Goal: Information Seeking & Learning: Learn about a topic

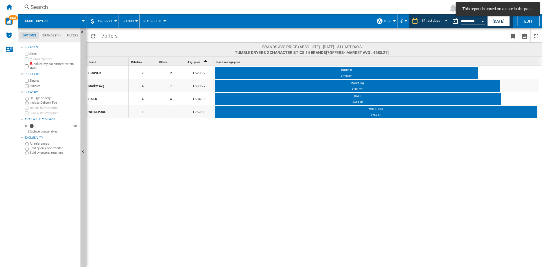
click at [251, 161] on div "[PERSON_NAME] 2 2 €628.02 [PERSON_NAME] €628.02 Market avg 4 7 €680.27 Market a…" at bounding box center [314, 166] width 456 height 201
click at [238, 156] on div "[PERSON_NAME] 2 2 €628.02 [PERSON_NAME] €628.02 Market avg 4 7 €680.27 Market a…" at bounding box center [314, 166] width 456 height 201
click at [185, 154] on div "[PERSON_NAME] 2 2 €628.02 [PERSON_NAME] €628.02 Market avg 4 7 €680.27 Market a…" at bounding box center [314, 166] width 456 height 201
click at [45, 34] on md-tab-item "Brands (14)" at bounding box center [51, 35] width 25 height 7
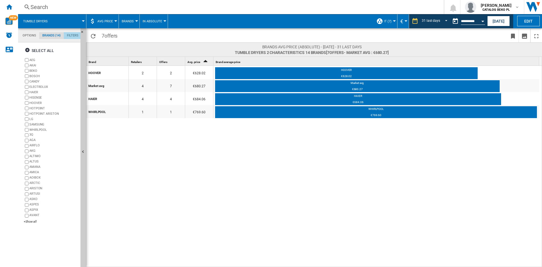
click at [75, 33] on md-tab-item "Filters" at bounding box center [73, 35] width 18 height 7
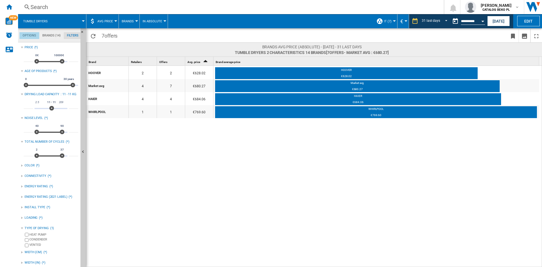
click at [30, 32] on md-tab-item "Options" at bounding box center [29, 35] width 20 height 7
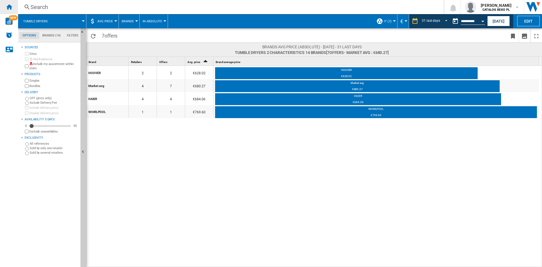
click at [3, 10] on div "Home" at bounding box center [9, 7] width 18 height 14
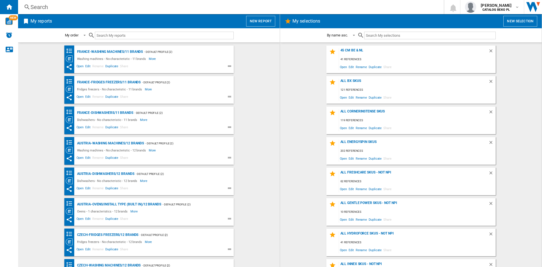
click at [302, 78] on wk-selection "all bx skus 121 references Open Edit Rename Duplicate Share" at bounding box center [411, 90] width 250 height 28
click at [241, 16] on span "My reports" at bounding box center [136, 21] width 214 height 11
click at [253, 20] on button "New report" at bounding box center [260, 21] width 29 height 11
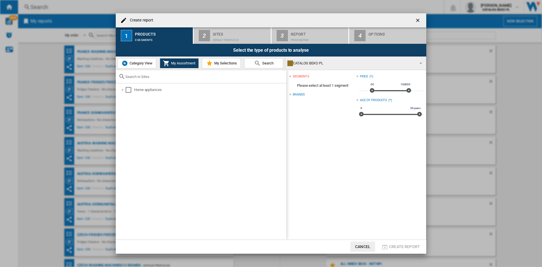
click at [207, 62] on md-icon at bounding box center [209, 63] width 7 height 7
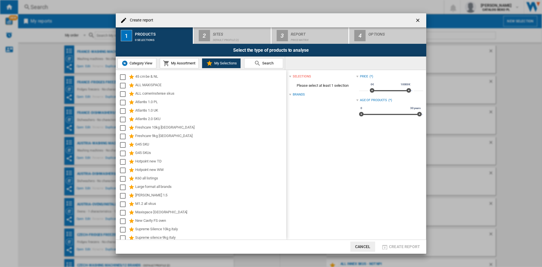
click at [145, 62] on span "Category View" at bounding box center [140, 63] width 24 height 4
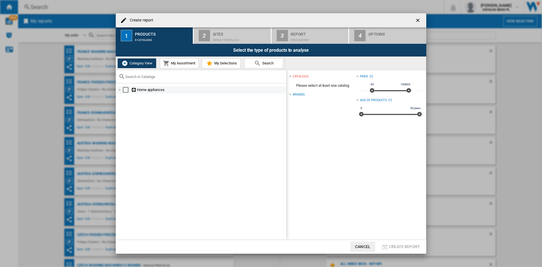
click at [118, 91] on div at bounding box center [120, 90] width 6 height 6
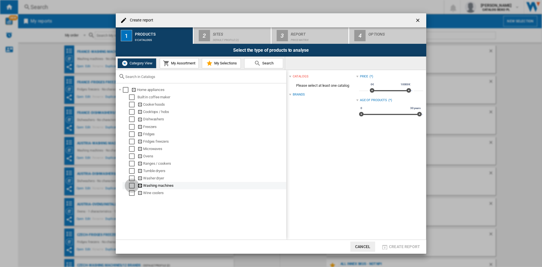
click at [130, 185] on div "Select" at bounding box center [132, 186] width 6 height 6
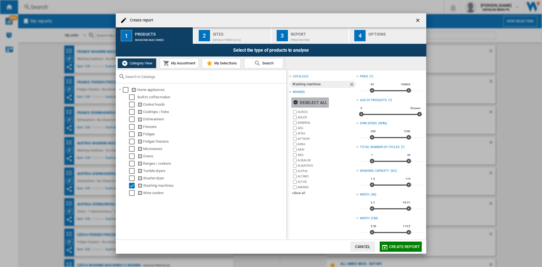
click at [322, 98] on div "Deselect all" at bounding box center [310, 102] width 34 height 10
click at [302, 192] on div "+Show all" at bounding box center [324, 193] width 64 height 4
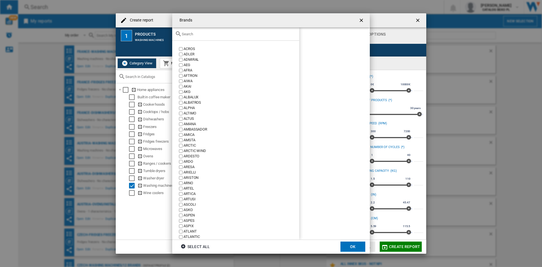
click at [207, 31] on div at bounding box center [235, 33] width 127 height 13
click at [203, 35] on input "text" at bounding box center [239, 34] width 115 height 4
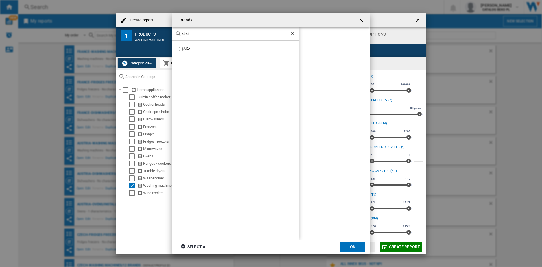
type input "akai"
click at [186, 49] on div "AKAI" at bounding box center [241, 48] width 116 height 5
click at [197, 33] on input "akai" at bounding box center [236, 34] width 108 height 4
type input "beko"
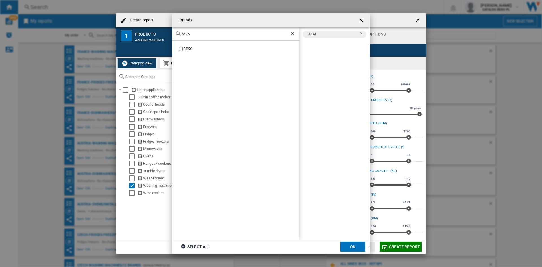
click at [185, 48] on div "BEKO" at bounding box center [241, 48] width 116 height 5
click at [199, 33] on input "beko" at bounding box center [236, 34] width 108 height 4
type input "cand"
click at [193, 49] on div "CANDY" at bounding box center [241, 48] width 116 height 5
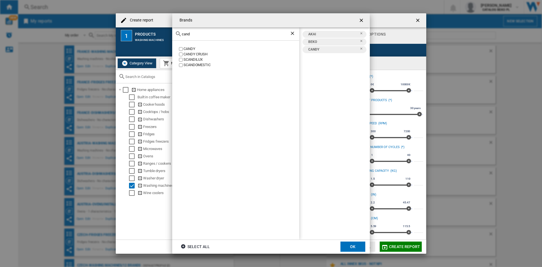
click at [200, 37] on div "cand" at bounding box center [235, 33] width 127 height 13
click at [201, 34] on input "cand" at bounding box center [236, 34] width 108 height 4
type input "d"
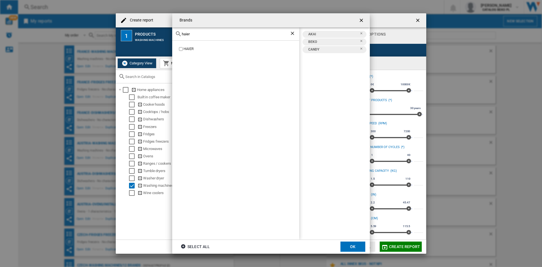
click at [187, 49] on div "HAIER" at bounding box center [241, 48] width 116 height 5
click at [201, 32] on input "haier" at bounding box center [236, 34] width 108 height 4
type input "g"
type input "hisen"
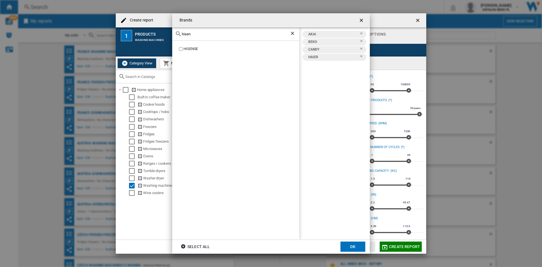
click at [191, 47] on div "HISENSE" at bounding box center [241, 48] width 116 height 5
click at [201, 36] on input "hisen" at bounding box center [236, 34] width 108 height 4
type input "hoover"
click at [183, 49] on label "HOOVER" at bounding box center [238, 48] width 121 height 5
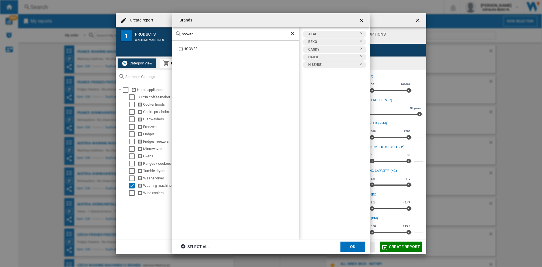
click at [190, 50] on div "HOOVER" at bounding box center [241, 48] width 116 height 5
click at [199, 39] on div "hoover" at bounding box center [235, 33] width 127 height 13
click at [200, 36] on div "hoover" at bounding box center [235, 33] width 127 height 13
click at [201, 33] on input "hoover" at bounding box center [236, 34] width 108 height 4
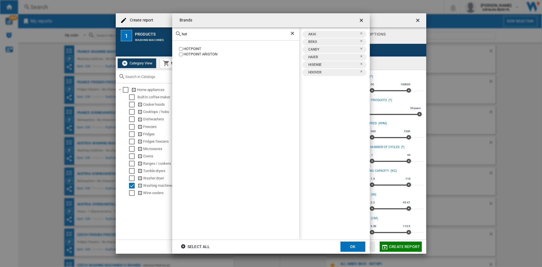
type input "hot"
click at [196, 45] on div "HOTPOINT [GEOGRAPHIC_DATA]" at bounding box center [235, 140] width 127 height 199
click at [196, 47] on div "HOTPOINT" at bounding box center [241, 48] width 116 height 5
click at [197, 57] on div "HOTPOINT [GEOGRAPHIC_DATA]" at bounding box center [235, 140] width 127 height 199
click at [198, 53] on div "HOTPOINT ARISTON" at bounding box center [241, 54] width 116 height 5
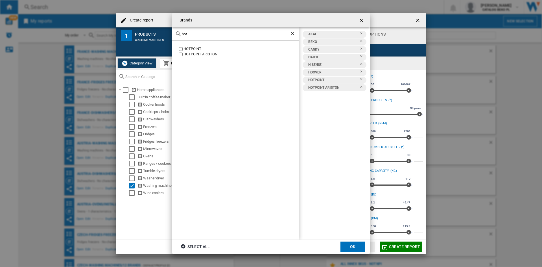
click at [201, 31] on div "hot" at bounding box center [235, 33] width 127 height 13
click at [202, 36] on input "hot" at bounding box center [236, 34] width 108 height 4
type input "indes"
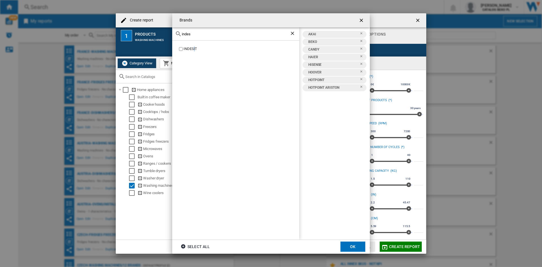
click at [194, 47] on div "INDESIT" at bounding box center [241, 48] width 116 height 5
click at [194, 49] on div "INDESIT" at bounding box center [241, 48] width 116 height 5
click at [203, 34] on input "indes" at bounding box center [236, 34] width 108 height 4
click at [192, 46] on div "SAMSUNG" at bounding box center [235, 140] width 127 height 199
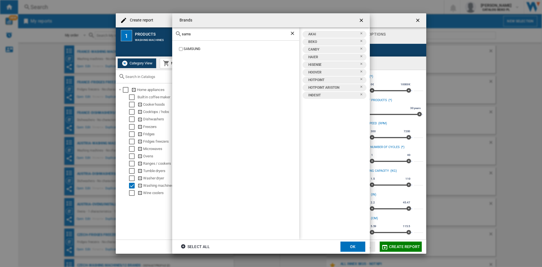
click at [192, 47] on div "SAMSUNG" at bounding box center [241, 48] width 116 height 5
click at [201, 35] on input "sams" at bounding box center [236, 34] width 108 height 4
click at [197, 50] on div "WHIRLPOOL" at bounding box center [241, 48] width 116 height 5
click at [244, 34] on input "whir" at bounding box center [236, 34] width 108 height 4
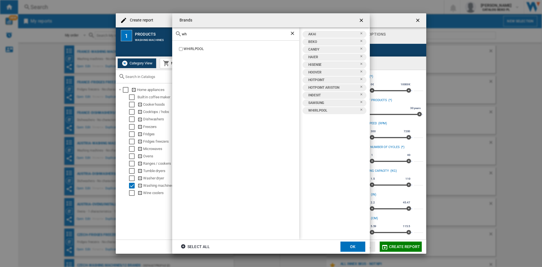
type input "w"
type input "electro"
click at [194, 55] on div "ELECTROLUX" at bounding box center [241, 54] width 116 height 5
click at [356, 247] on button "OK" at bounding box center [352, 246] width 25 height 10
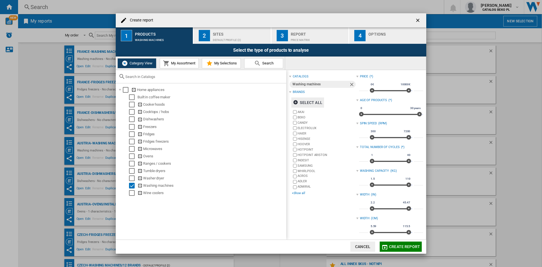
click at [301, 195] on div "+Show all" at bounding box center [324, 193] width 64 height 4
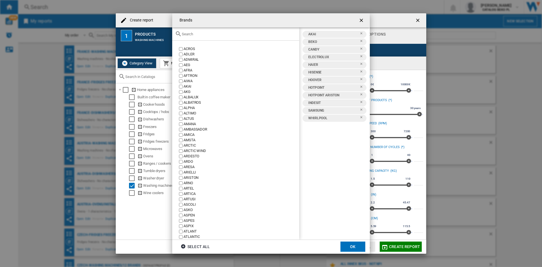
click at [237, 31] on div "Brands ACROS ..." at bounding box center [235, 33] width 127 height 13
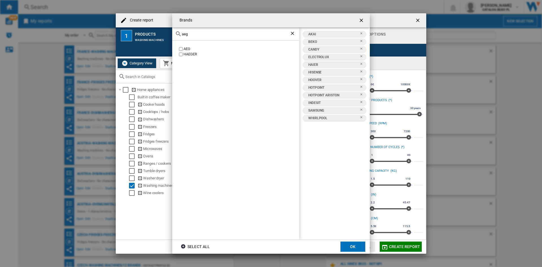
type input "aeg"
click at [189, 48] on div "AEG" at bounding box center [241, 48] width 116 height 5
click at [353, 244] on button "OK" at bounding box center [352, 246] width 25 height 10
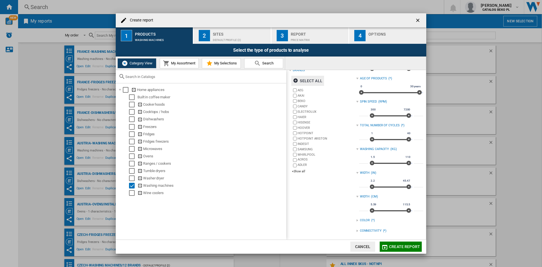
scroll to position [28, 0]
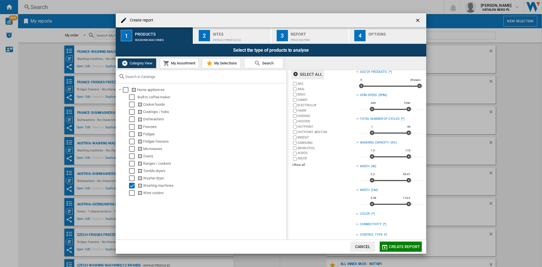
click at [360, 154] on input "***" at bounding box center [363, 154] width 9 height 6
type input "*"
click at [416, 155] on input "***" at bounding box center [418, 154] width 9 height 6
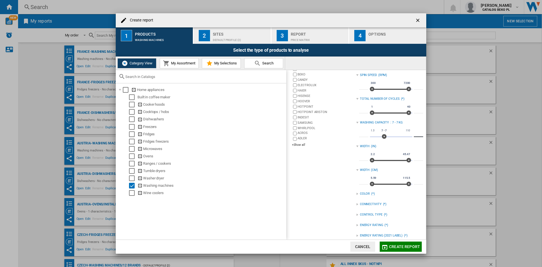
scroll to position [56, 0]
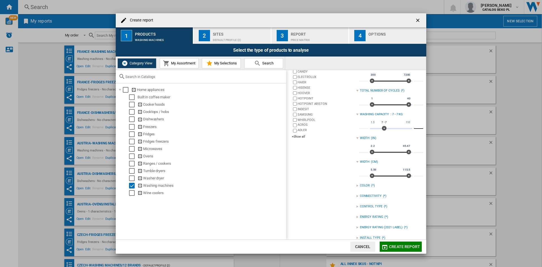
type input "*"
click at [329, 188] on div "catalogs Washing machines Brands Select all AEG AKAI BEKO CANDY ELECTROLUX HAIE…" at bounding box center [322, 135] width 67 height 238
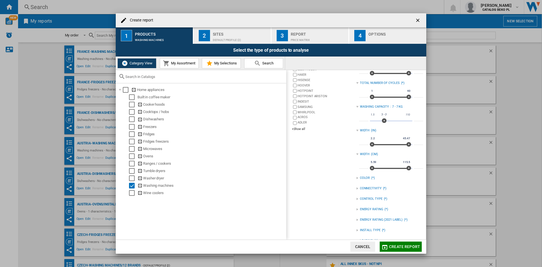
scroll to position [75, 0]
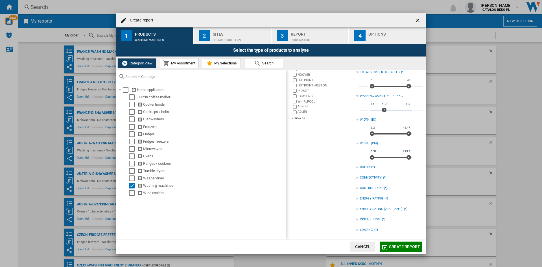
click at [366, 227] on div "LOADING" at bounding box center [366, 229] width 13 height 5
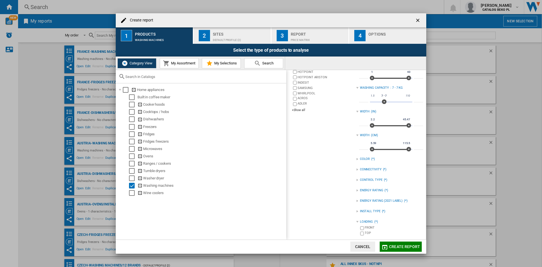
click at [363, 225] on div "LOADING (*)" at bounding box center [389, 221] width 67 height 7
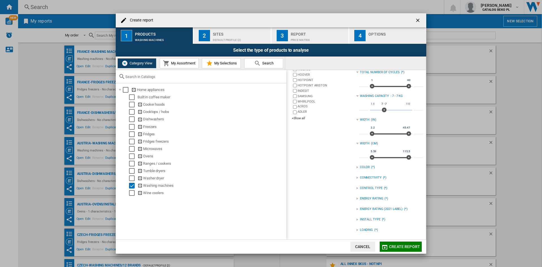
click at [364, 229] on div "LOADING" at bounding box center [366, 229] width 13 height 5
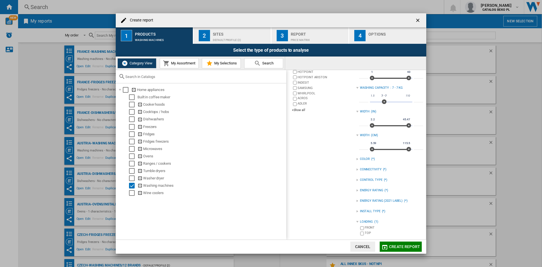
click at [335, 215] on div "catalogs Washing machines Brands Select all AEG AKAI BEKO CANDY ELECTROLUX HAIE…" at bounding box center [322, 113] width 67 height 247
click at [356, 211] on div at bounding box center [357, 211] width 2 height 2
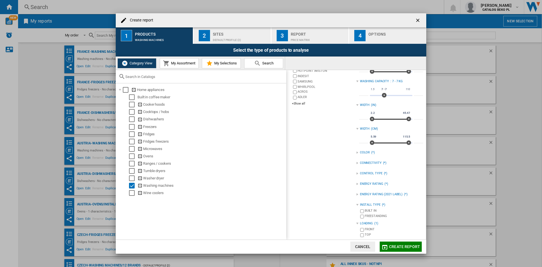
scroll to position [91, 0]
click at [365, 214] on div "FREESTANDING" at bounding box center [394, 214] width 58 height 5
click at [231, 36] on div "Default profile (2)" at bounding box center [241, 39] width 56 height 6
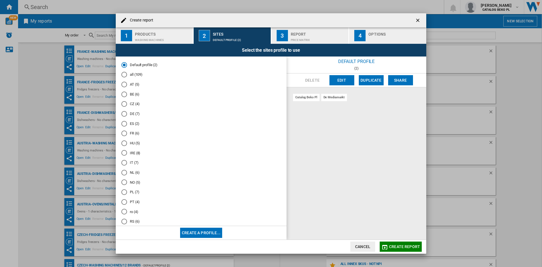
click at [131, 165] on md-radio-button "IT (7)" at bounding box center [200, 162] width 159 height 5
click at [394, 34] on div "Options" at bounding box center [396, 33] width 56 height 6
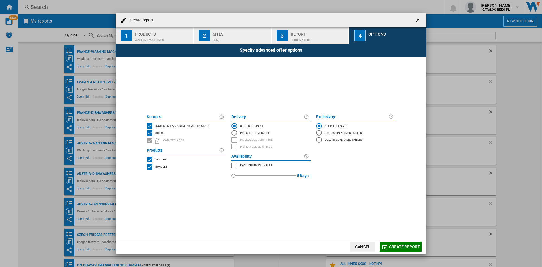
click at [194, 126] on span "Include my assortment within stats" at bounding box center [182, 125] width 54 height 4
click at [391, 243] on button "Create report" at bounding box center [401, 246] width 42 height 10
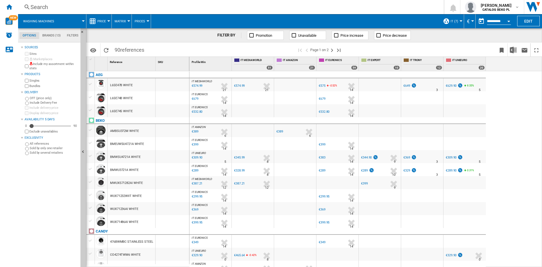
click at [98, 19] on button "Price" at bounding box center [102, 21] width 11 height 14
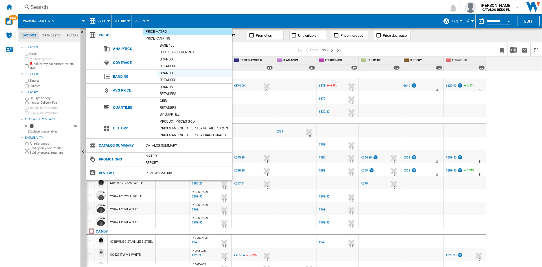
click at [168, 72] on div "Brands" at bounding box center [194, 73] width 75 height 6
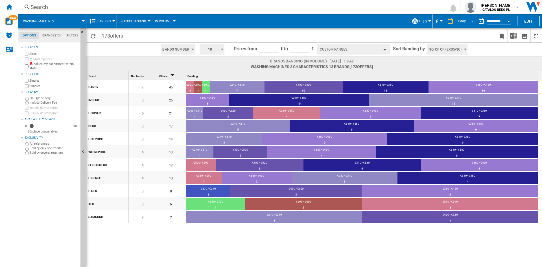
click at [461, 22] on div "1 day" at bounding box center [461, 21] width 8 height 4
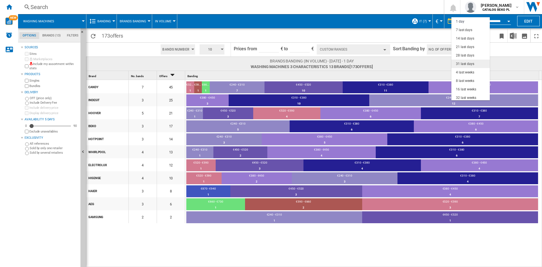
click at [466, 65] on div "31 last days" at bounding box center [465, 64] width 18 height 5
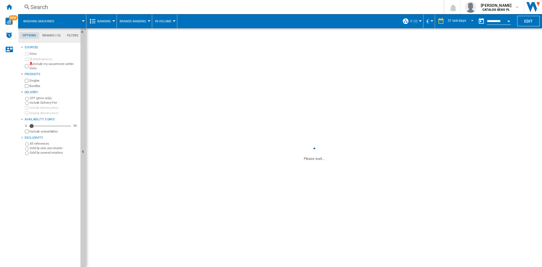
click at [135, 22] on span "Brands Banding" at bounding box center [133, 21] width 27 height 4
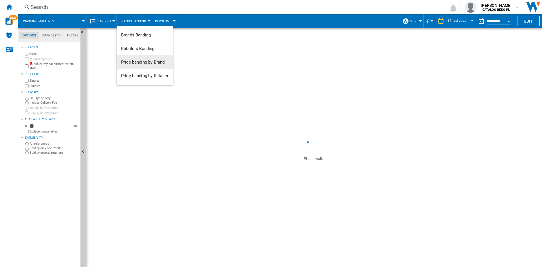
click at [222, 45] on md-backdrop at bounding box center [271, 133] width 542 height 267
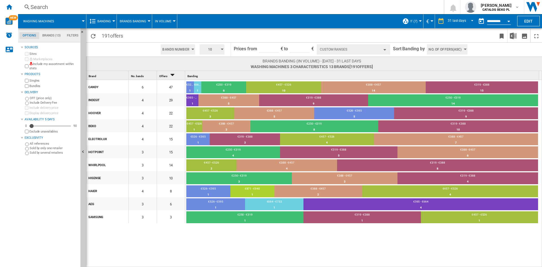
click at [113, 22] on button "Banding" at bounding box center [105, 21] width 16 height 14
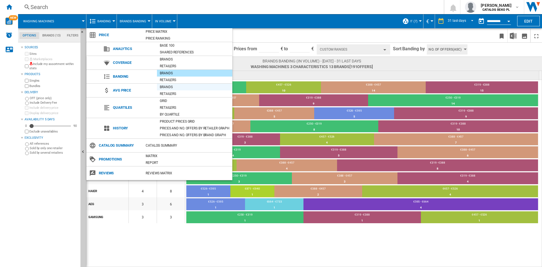
click at [173, 87] on div "Brands" at bounding box center [194, 87] width 75 height 6
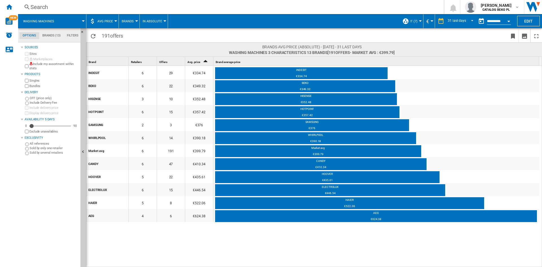
click at [102, 22] on span "AVG Price" at bounding box center [105, 21] width 16 height 4
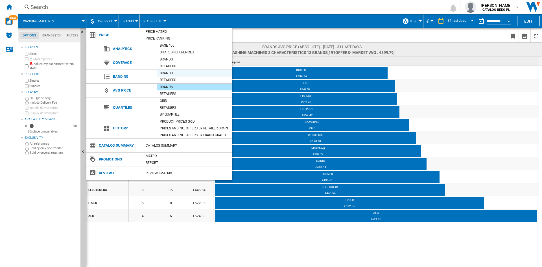
click at [168, 72] on div "Brands" at bounding box center [194, 73] width 75 height 6
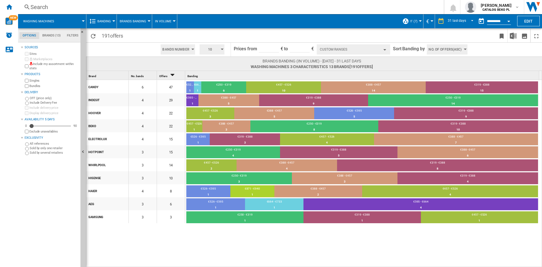
click at [144, 20] on span "Brands Banding" at bounding box center [133, 21] width 27 height 4
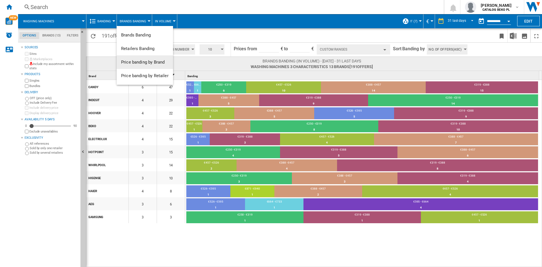
click at [142, 64] on span "Price banding by Brand" at bounding box center [142, 62] width 43 height 5
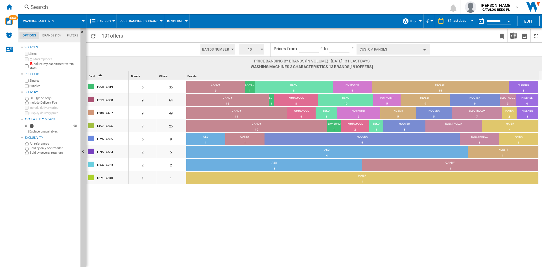
click at [254, 55] on div "10" at bounding box center [251, 50] width 29 height 14
click at [250, 68] on button "4" at bounding box center [252, 65] width 27 height 6
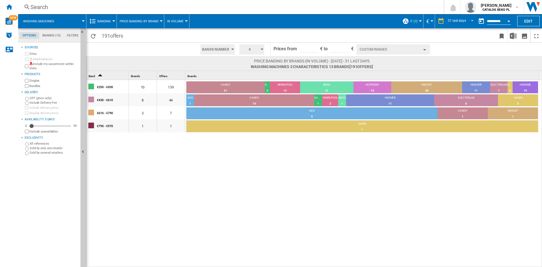
click at [250, 51] on span "4" at bounding box center [249, 49] width 17 height 10
click at [249, 71] on button "5" at bounding box center [252, 71] width 27 height 6
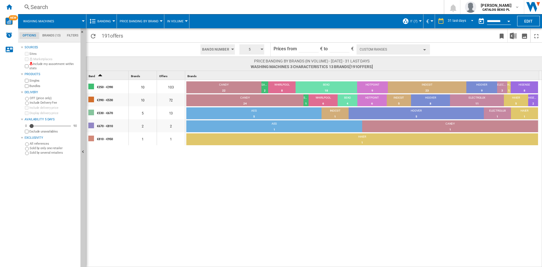
click at [362, 185] on div "€250 - €390 10 103 CANDY 22 21.36% SAMSUNG 2 1.94% WHIRLPOOL 8 7.77% BEKO 18 17…" at bounding box center [314, 173] width 456 height 187
click at [59, 35] on md-tab-item "Brands (13)" at bounding box center [51, 35] width 25 height 7
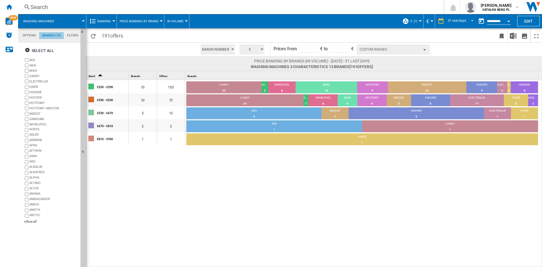
scroll to position [22, 0]
click at [34, 119] on label "SAMSUNG" at bounding box center [53, 119] width 49 height 4
click at [32, 60] on label "AEG" at bounding box center [53, 60] width 49 height 4
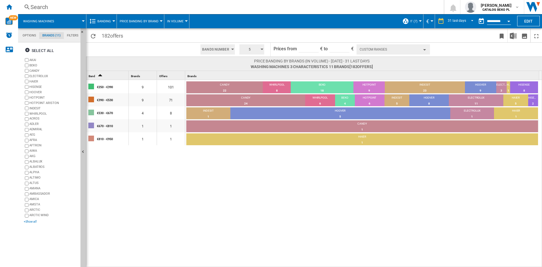
click at [33, 221] on div "+Show all" at bounding box center [51, 221] width 54 height 4
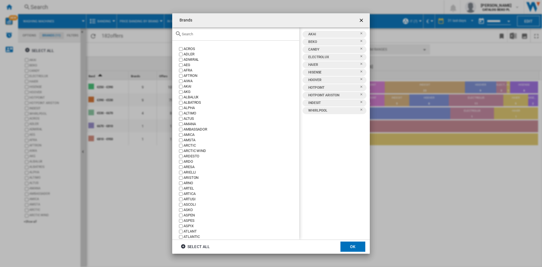
click at [213, 35] on input "Brands ACROS ..." at bounding box center [239, 34] width 115 height 4
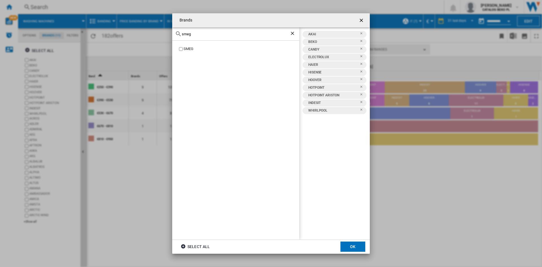
type input "smeg"
click at [185, 50] on div "SMEG" at bounding box center [241, 48] width 116 height 5
click at [354, 249] on button "OK" at bounding box center [352, 246] width 25 height 10
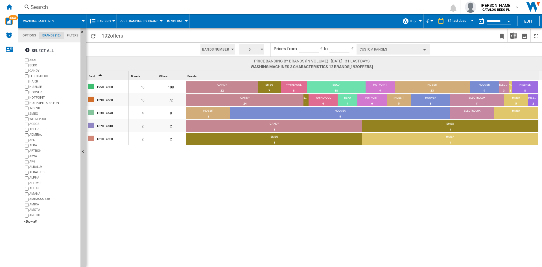
click at [399, 51] on button "Custom Ranges" at bounding box center [392, 49] width 73 height 10
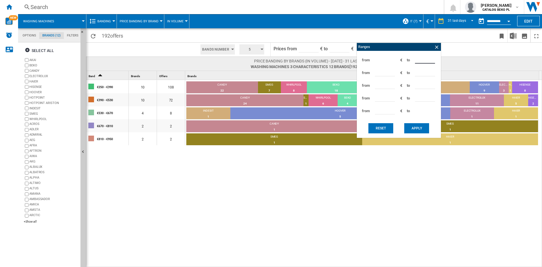
drag, startPoint x: 425, startPoint y: 60, endPoint x: 410, endPoint y: 62, distance: 15.1
click at [410, 62] on div "from *** € to ***" at bounding box center [398, 60] width 78 height 13
type input "***"
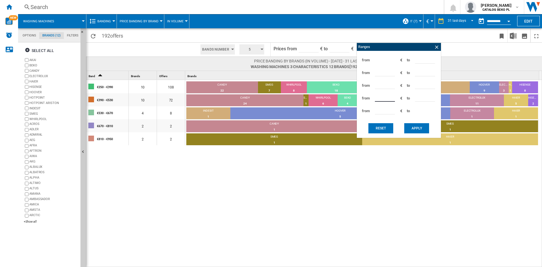
type input "***"
click at [414, 130] on button "Apply" at bounding box center [416, 128] width 25 height 10
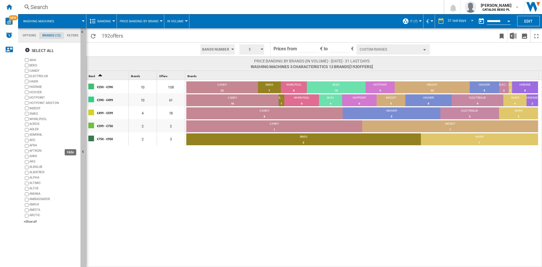
click at [82, 167] on button "Hide" at bounding box center [83, 151] width 6 height 247
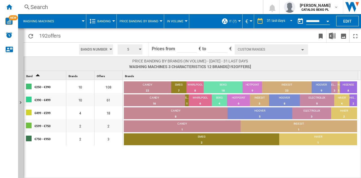
click at [331, 60] on img at bounding box center [343, 63] width 29 height 9
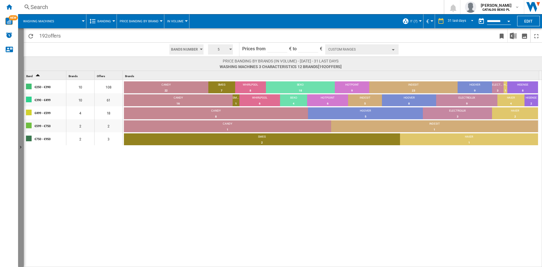
click at [21, 130] on button "Show" at bounding box center [21, 147] width 6 height 238
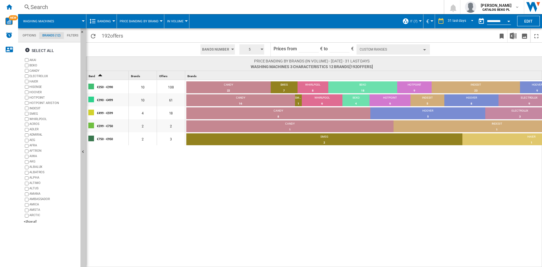
click at [343, 203] on div "€250 - €390 10 108 CANDY 22 20.37% SMEG 7 6.48% WHIRLPOOL 8 7.41% BEKO 18 16.67…" at bounding box center [345, 173] width 518 height 187
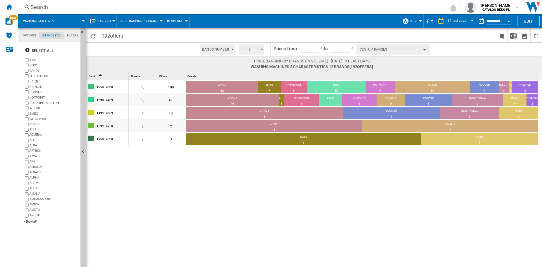
click at [383, 196] on div "€250 - €390 10 108 CANDY 22 20.37% SMEG 7 6.48% WHIRLPOOL 8 7.41% BEKO 18 16.67…" at bounding box center [314, 173] width 456 height 187
click at [31, 221] on div "+Show all" at bounding box center [51, 221] width 54 height 4
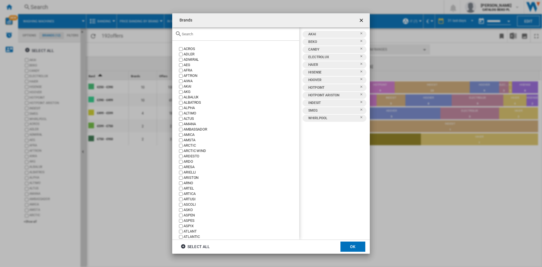
click at [223, 35] on input "Brands ACROS ..." at bounding box center [239, 34] width 115 height 4
type input "a"
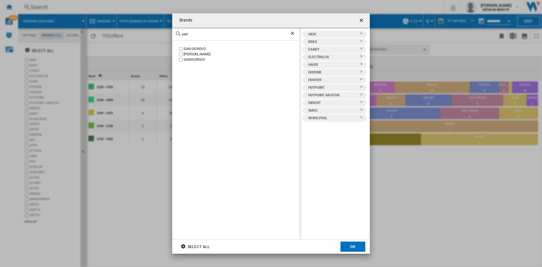
type input "san"
click at [200, 50] on div "SAN GIORGIO" at bounding box center [241, 48] width 116 height 5
click at [197, 59] on div "SANGIORGIO" at bounding box center [241, 59] width 116 height 5
click at [347, 246] on button "OK" at bounding box center [352, 246] width 25 height 10
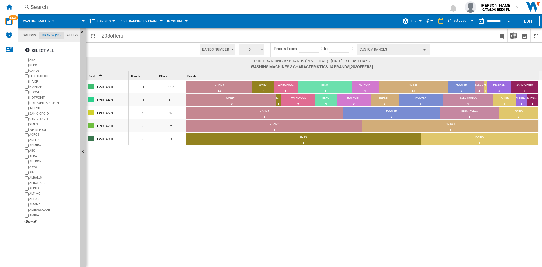
click at [29, 117] on label "SANGIORGIO" at bounding box center [51, 118] width 54 height 5
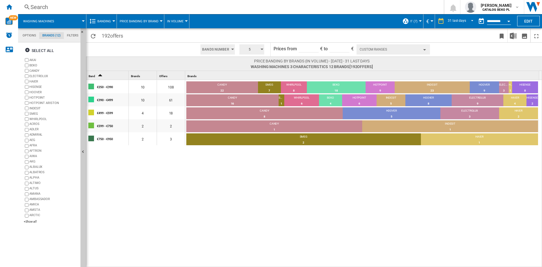
click at [33, 113] on label "SMEG" at bounding box center [53, 113] width 49 height 4
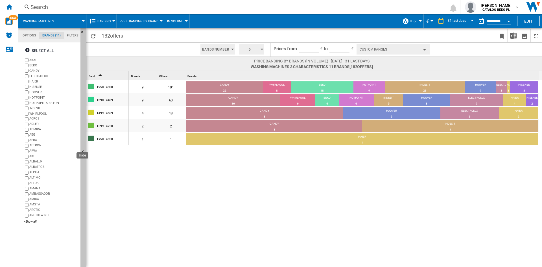
click at [83, 132] on button "Hide" at bounding box center [83, 151] width 6 height 247
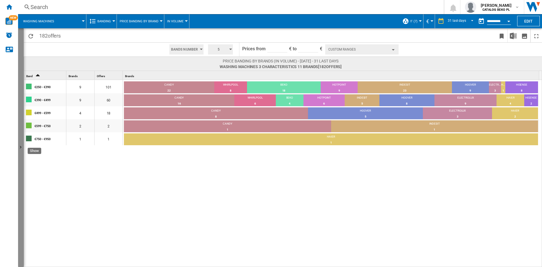
click at [20, 159] on button "Show" at bounding box center [21, 147] width 6 height 238
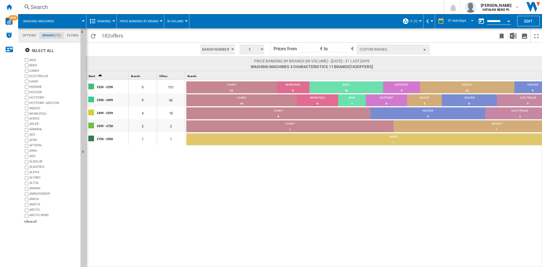
click at [178, 194] on div "€250 - €390 9 101 CANDY 22 21.78% WHIRLPOOL 8 7.92% BEKO 18 17.82% HOTPOINT 9 8…" at bounding box center [345, 173] width 518 height 187
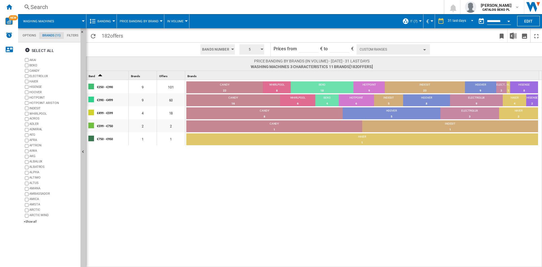
drag, startPoint x: 187, startPoint y: 214, endPoint x: 148, endPoint y: 162, distance: 65.0
click at [187, 214] on div "€250 - €390 9 101 CANDY 22 21.78% WHIRLPOOL 8 7.92% BEKO 18 17.82% HOTPOINT 9 8…" at bounding box center [314, 173] width 456 height 187
click at [104, 21] on span "Banding" at bounding box center [104, 21] width 14 height 4
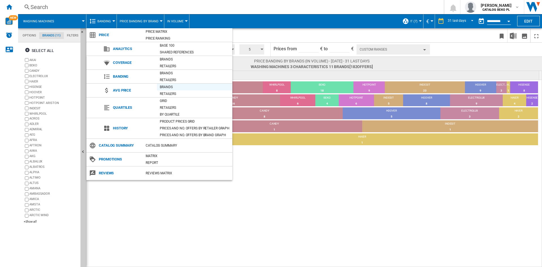
click at [173, 87] on div "Brands" at bounding box center [194, 87] width 75 height 6
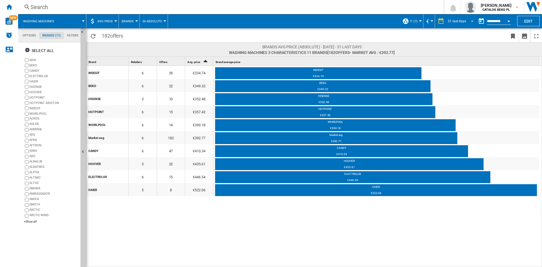
click at [472, 22] on span "REPORTS.WIZARD.STEPS.REPORT.STEPS.REPORT_OPTIONS.PERIOD: 31 last days" at bounding box center [470, 20] width 7 height 5
click at [282, 39] on md-backdrop at bounding box center [271, 133] width 542 height 267
click at [509, 23] on button "Open calendar" at bounding box center [508, 20] width 10 height 10
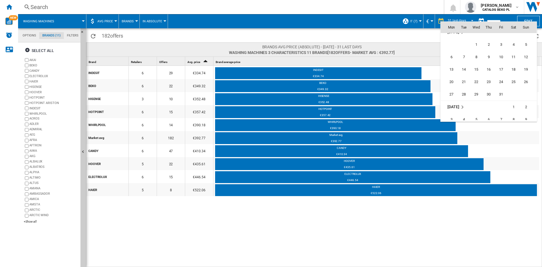
scroll to position [2128, 0]
click at [499, 63] on span "31" at bounding box center [500, 67] width 11 height 11
type input "**********"
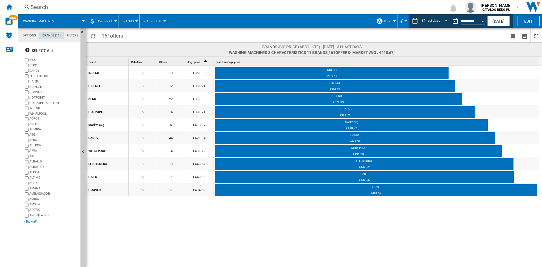
click at [27, 223] on div "+Show all" at bounding box center [51, 221] width 54 height 4
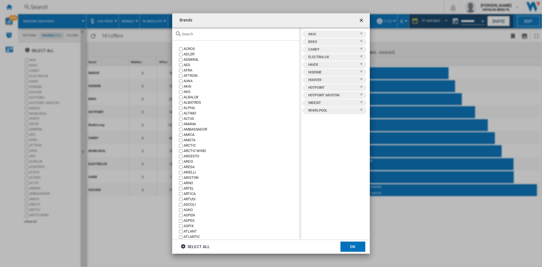
click at [219, 33] on input "Brands ACROS ..." at bounding box center [239, 34] width 115 height 4
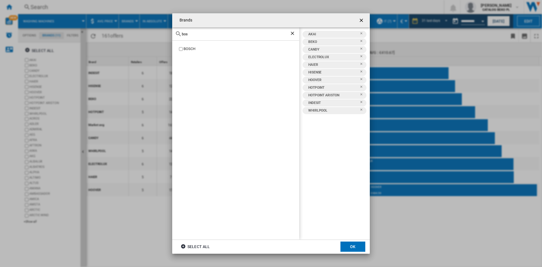
type input "bos"
click at [192, 48] on div "BOSCH" at bounding box center [241, 48] width 116 height 5
click at [343, 249] on button "OK" at bounding box center [352, 246] width 25 height 10
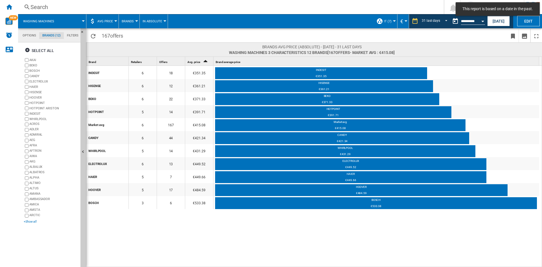
click at [31, 221] on div "+Show all" at bounding box center [51, 221] width 54 height 4
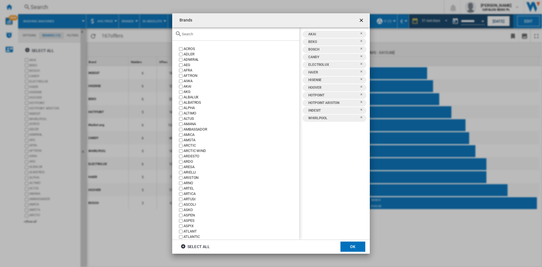
click at [362, 47] on ng-md-icon "Remove" at bounding box center [362, 50] width 7 height 7
click at [347, 250] on button "OK" at bounding box center [352, 246] width 25 height 10
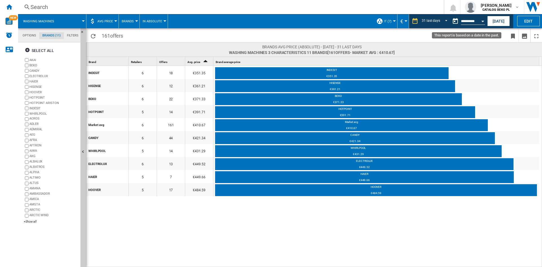
click at [482, 23] on button "Open calendar" at bounding box center [482, 20] width 10 height 10
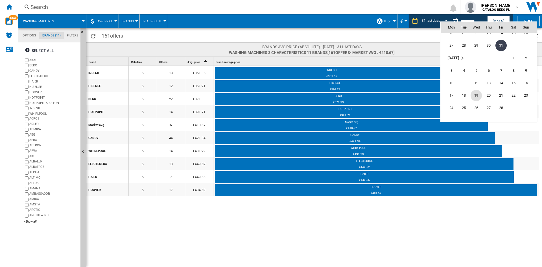
scroll to position [2178, 0]
click at [499, 82] on span "28" at bounding box center [500, 79] width 11 height 11
type input "**********"
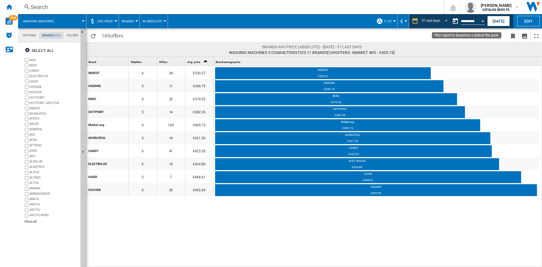
click at [483, 23] on button "Open calendar" at bounding box center [482, 20] width 10 height 10
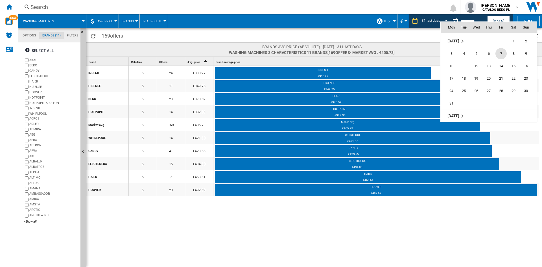
scroll to position [2253, 0]
click at [455, 91] on span "31" at bounding box center [451, 91] width 11 height 11
type input "**********"
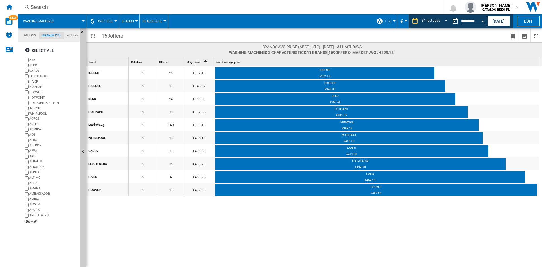
click at [482, 22] on button "Open calendar" at bounding box center [482, 20] width 10 height 10
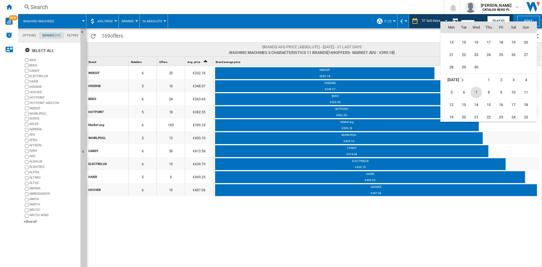
scroll to position [2356, 0]
click at [471, 65] on span "30" at bounding box center [475, 63] width 11 height 11
type input "**********"
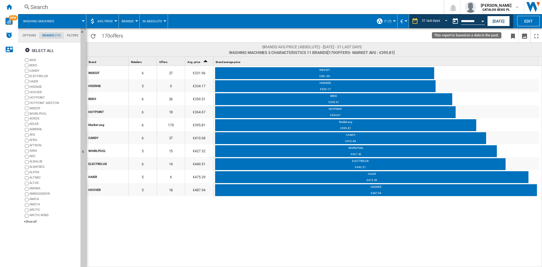
click at [484, 19] on button "Open calendar" at bounding box center [482, 20] width 10 height 10
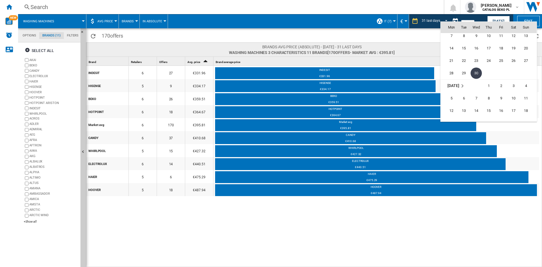
scroll to position [2403, 0]
click at [515, 80] on span "31" at bounding box center [513, 79] width 11 height 11
type input "**********"
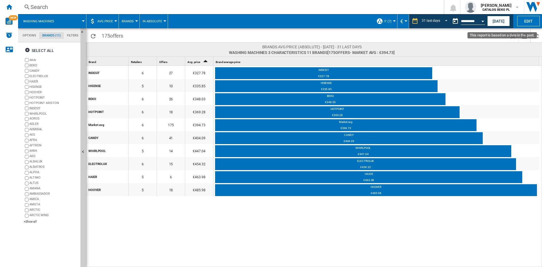
click at [482, 18] on button "Open calendar" at bounding box center [482, 20] width 10 height 10
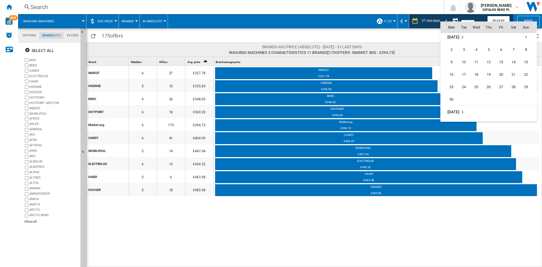
scroll to position [2478, 0]
click at [450, 88] on span "30" at bounding box center [451, 91] width 11 height 11
type input "**********"
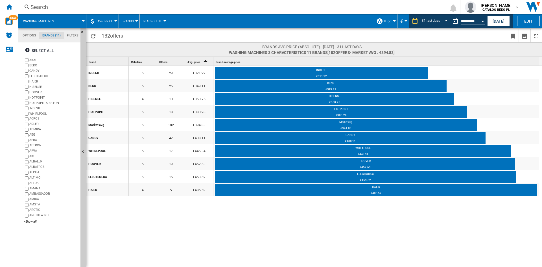
click at [481, 22] on button "Open calendar" at bounding box center [482, 20] width 10 height 10
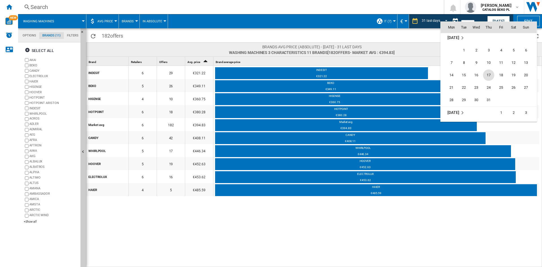
scroll to position [2552, 0]
click at [491, 89] on span "31" at bounding box center [488, 91] width 11 height 11
type input "**********"
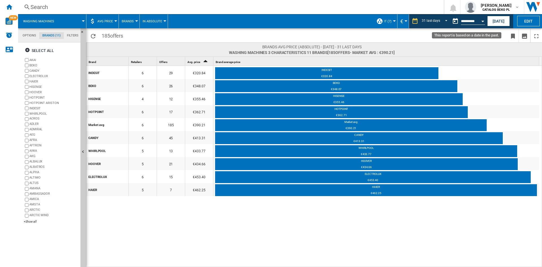
click at [482, 24] on button "Open calendar" at bounding box center [482, 20] width 10 height 10
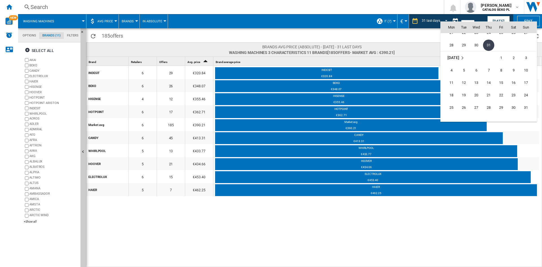
scroll to position [2627, 0]
click at [528, 79] on span "31" at bounding box center [525, 79] width 11 height 11
type input "**********"
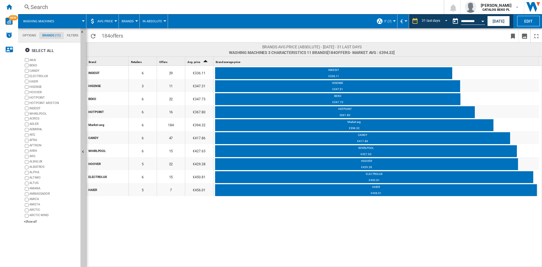
click at [482, 18] on button "Open calendar" at bounding box center [482, 20] width 10 height 10
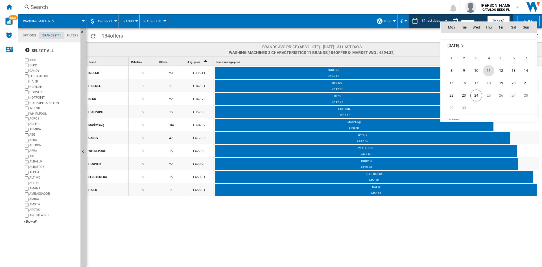
scroll to position [2693, 0]
click at [476, 85] on span "24" at bounding box center [476, 89] width 12 height 12
type input "**********"
